Goal: Information Seeking & Learning: Learn about a topic

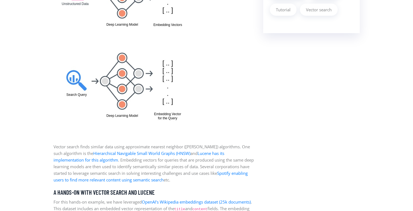
scroll to position [602, 0]
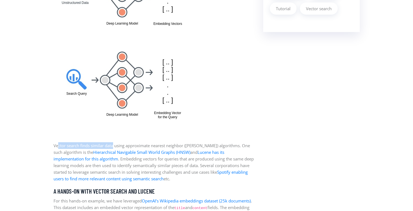
drag, startPoint x: 58, startPoint y: 145, endPoint x: 114, endPoint y: 145, distance: 55.4
click at [114, 145] on p "Vector search finds similar data using approximate nearest neighbor ([PERSON_NA…" at bounding box center [154, 162] width 201 height 40
click at [124, 145] on p "Vector search finds similar data using approximate nearest neighbor ([PERSON_NA…" at bounding box center [154, 162] width 201 height 40
click at [58, 146] on p "Vector search finds similar data using approximate nearest neighbor (ANN) algor…" at bounding box center [154, 162] width 201 height 40
drag, startPoint x: 55, startPoint y: 146, endPoint x: 237, endPoint y: 146, distance: 182.1
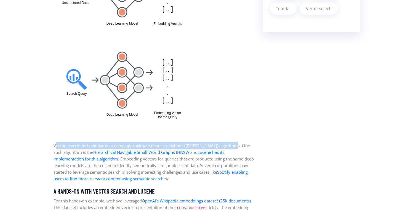
click at [237, 146] on p "Vector search finds similar data using approximate nearest neighbor (ANN) algor…" at bounding box center [154, 162] width 201 height 40
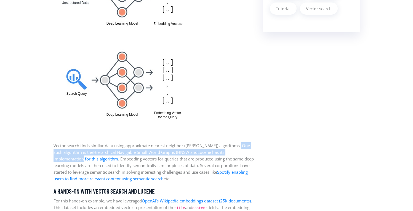
drag, startPoint x: 54, startPoint y: 153, endPoint x: 257, endPoint y: 153, distance: 202.8
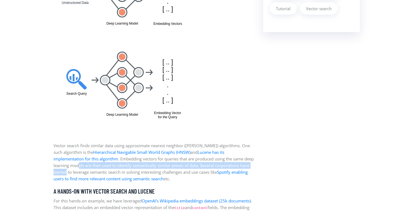
drag, startPoint x: 63, startPoint y: 165, endPoint x: 250, endPoint y: 164, distance: 186.8
click at [250, 164] on p "Vector search finds similar data using approximate nearest neighbor (ANN) algor…" at bounding box center [154, 162] width 201 height 40
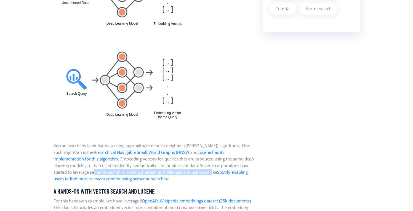
drag, startPoint x: 81, startPoint y: 172, endPoint x: 199, endPoint y: 173, distance: 118.6
click at [199, 173] on p "Vector search finds similar data using approximate nearest neighbor (ANN) algor…" at bounding box center [154, 162] width 201 height 40
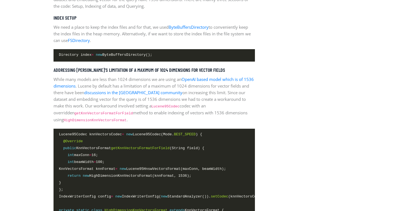
scroll to position [822, 0]
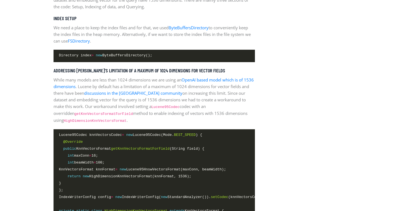
click at [155, 95] on p "While many models are less than 1024 dimensions we are using an OpenAI based mo…" at bounding box center [154, 99] width 201 height 47
drag, startPoint x: 155, startPoint y: 95, endPoint x: 121, endPoint y: 92, distance: 34.3
click at [121, 92] on p "While many models are less than 1024 dimensions we are using an OpenAI based mo…" at bounding box center [154, 99] width 201 height 47
drag, startPoint x: 99, startPoint y: 99, endPoint x: 142, endPoint y: 101, distance: 43.1
click at [142, 101] on p "While many models are less than 1024 dimensions we are using an OpenAI based mo…" at bounding box center [154, 99] width 201 height 47
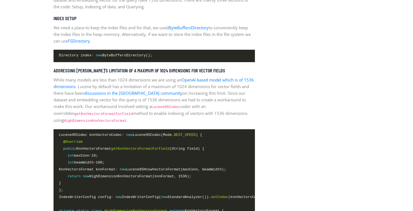
click at [148, 102] on p "While many models are less than 1024 dimensions we are using an OpenAI based mo…" at bounding box center [154, 99] width 201 height 47
drag, startPoint x: 146, startPoint y: 99, endPoint x: 241, endPoint y: 101, distance: 94.1
click at [241, 101] on p "While many models are less than 1024 dimensions we are using an OpenAI based mo…" at bounding box center [154, 99] width 201 height 47
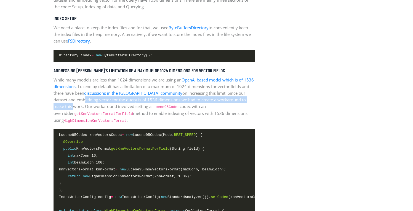
drag, startPoint x: 252, startPoint y: 102, endPoint x: 69, endPoint y: 99, distance: 182.9
click at [69, 99] on p "While many models are less than 1024 dimensions we are using an OpenAI based mo…" at bounding box center [154, 99] width 201 height 47
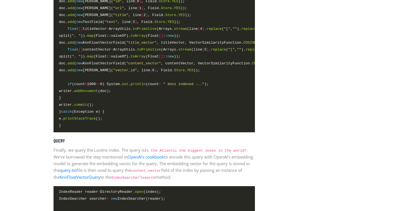
scroll to position [1325, 0]
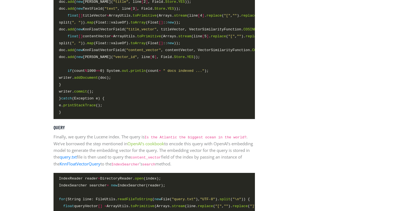
click at [147, 146] on link "OpenAI’s cookbook" at bounding box center [145, 144] width 37 height 6
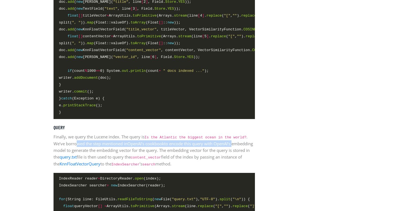
drag, startPoint x: 239, startPoint y: 152, endPoint x: 76, endPoint y: 151, distance: 163.0
click at [76, 151] on p "Finally, we query the Lucene index. The query is Is the Atlantic the biggest oc…" at bounding box center [154, 150] width 201 height 34
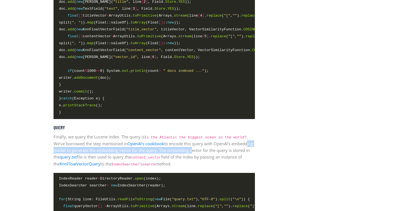
drag, startPoint x: 68, startPoint y: 158, endPoint x: 216, endPoint y: 158, distance: 147.9
click at [216, 158] on p "Finally, we query the Lucene index. The query is Is the Atlantic the biggest oc…" at bounding box center [154, 150] width 201 height 34
drag, startPoint x: 223, startPoint y: 159, endPoint x: 141, endPoint y: 156, distance: 82.5
click at [141, 156] on p "Finally, we query the Lucene index. The query is Is the Atlantic the biggest oc…" at bounding box center [154, 150] width 201 height 34
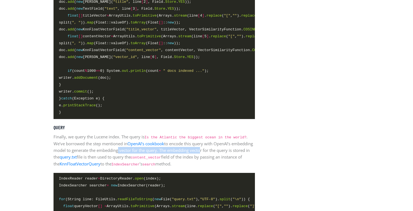
click at [141, 156] on p "Finally, we query the Lucene index. The query is Is the Atlantic the biggest oc…" at bounding box center [154, 150] width 201 height 34
drag, startPoint x: 127, startPoint y: 156, endPoint x: 187, endPoint y: 156, distance: 60.1
click at [187, 156] on p "Finally, we query the Lucene index. The query is Is the Atlantic the biggest oc…" at bounding box center [154, 150] width 201 height 34
drag, startPoint x: 215, startPoint y: 157, endPoint x: 81, endPoint y: 156, distance: 134.1
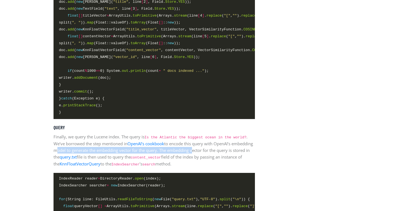
click at [78, 154] on p "Finally, we query the Lucene index. The query is Is the Atlantic the biggest oc…" at bounding box center [154, 150] width 201 height 34
drag, startPoint x: 114, startPoint y: 154, endPoint x: 235, endPoint y: 154, distance: 120.6
click at [235, 154] on p "Finally, we query the Lucene index. The query is Is the Atlantic the biggest oc…" at bounding box center [154, 150] width 201 height 34
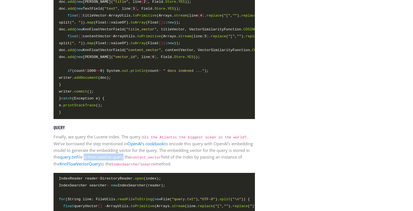
drag, startPoint x: 107, startPoint y: 162, endPoint x: 148, endPoint y: 162, distance: 40.8
click at [148, 162] on p "Finally, we query the Lucene index. The query is Is the Atlantic the biggest oc…" at bounding box center [154, 150] width 201 height 34
drag, startPoint x: 152, startPoint y: 162, endPoint x: 131, endPoint y: 162, distance: 20.7
click at [131, 162] on p "Finally, we query the Lucene index. The query is Is the Atlantic the biggest oc…" at bounding box center [154, 150] width 201 height 34
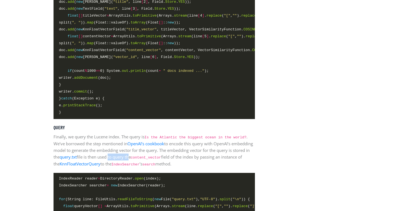
click at [131, 162] on p "Finally, we query the Lucene index. The query is Is the Atlantic the biggest oc…" at bounding box center [154, 150] width 201 height 34
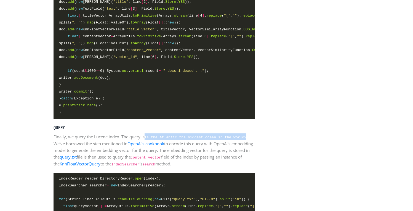
drag, startPoint x: 146, startPoint y: 143, endPoint x: 248, endPoint y: 142, distance: 101.8
click at [247, 139] on code "Is the Atlantic the biggest ocean in the world?" at bounding box center [196, 137] width 102 height 4
copy code "Is the Atlantic the biggest ocean in the world?"
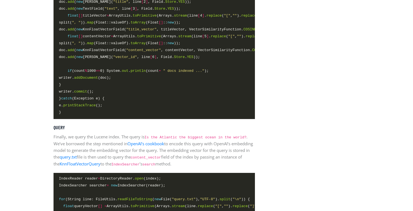
click at [137, 140] on p "Finally, we query the Lucene index. The query is Is the Atlantic the biggest oc…" at bounding box center [154, 150] width 201 height 34
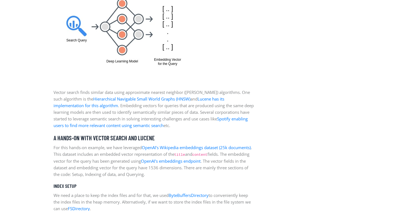
scroll to position [816, 0]
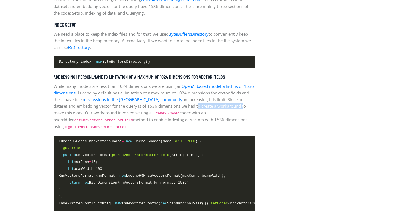
drag, startPoint x: 182, startPoint y: 105, endPoint x: 229, endPoint y: 104, distance: 46.6
click at [229, 104] on p "While many models are less than 1024 dimensions we are using an OpenAI based mo…" at bounding box center [154, 106] width 201 height 47
drag, startPoint x: 158, startPoint y: 121, endPoint x: 206, endPoint y: 120, distance: 47.4
click at [206, 120] on p "While many models are less than 1024 dimensions we are using an OpenAI based mo…" at bounding box center [154, 106] width 201 height 47
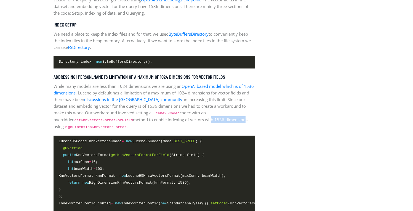
drag, startPoint x: 225, startPoint y: 119, endPoint x: 183, endPoint y: 119, distance: 41.9
click at [183, 119] on p "While many models are less than 1024 dimensions we are using an OpenAI based mo…" at bounding box center [154, 106] width 201 height 47
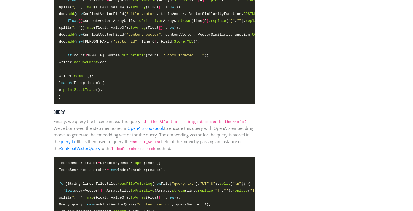
scroll to position [1341, 0]
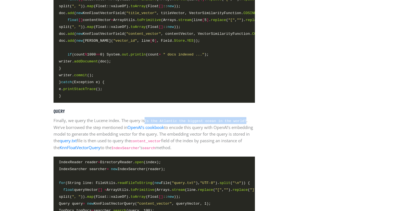
drag, startPoint x: 146, startPoint y: 127, endPoint x: 248, endPoint y: 126, distance: 101.5
click at [247, 123] on code "Is the Atlantic the biggest ocean in the world?" at bounding box center [196, 121] width 102 height 4
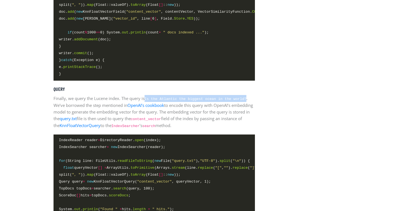
scroll to position [1364, 0]
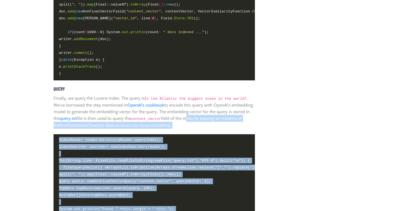
drag, startPoint x: 261, startPoint y: 124, endPoint x: 212, endPoint y: 123, distance: 48.8
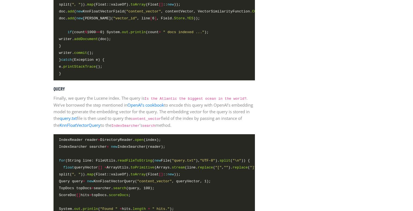
click at [110, 116] on p "Finally, we query the Lucene index. The query is Is the Atlantic the biggest oc…" at bounding box center [154, 112] width 201 height 34
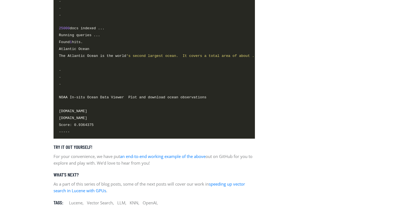
scroll to position [1686, 0]
click at [179, 159] on link "an end-to-end working example of the above" at bounding box center [163, 156] width 86 height 6
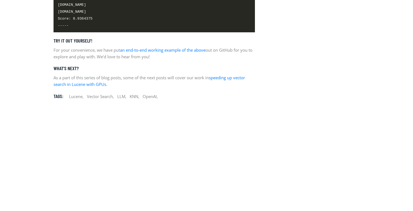
scroll to position [1796, 0]
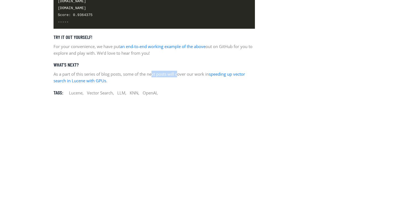
drag, startPoint x: 152, startPoint y: 89, endPoint x: 178, endPoint y: 89, distance: 25.9
click at [178, 84] on p "As a part of this series of blog posts, some of the next posts will cover our w…" at bounding box center [154, 77] width 201 height 13
drag, startPoint x: 190, startPoint y: 89, endPoint x: 155, endPoint y: 88, distance: 35.0
click at [155, 84] on p "As a part of this series of blog posts, some of the next posts will cover our w…" at bounding box center [154, 77] width 201 height 13
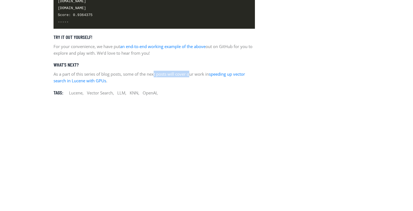
click at [155, 84] on p "As a part of this series of blog posts, some of the next posts will cover our w…" at bounding box center [154, 77] width 201 height 13
click at [232, 83] on link "speeding up vector search in Lucene with GPUs" at bounding box center [149, 77] width 191 height 12
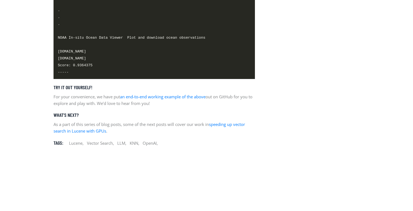
scroll to position [1691, 0]
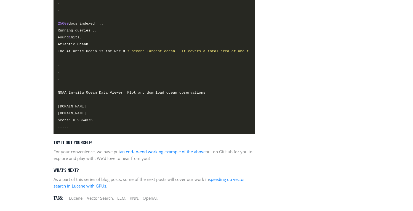
click at [184, 154] on link "an end-to-end working example of the above" at bounding box center [163, 152] width 86 height 6
click at [182, 154] on link "an end-to-end working example of the above" at bounding box center [163, 152] width 86 height 6
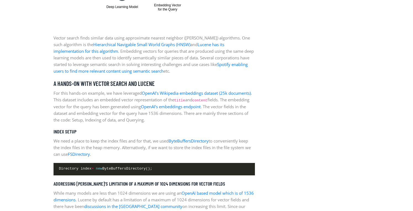
scroll to position [711, 0]
